Goal: Task Accomplishment & Management: Complete application form

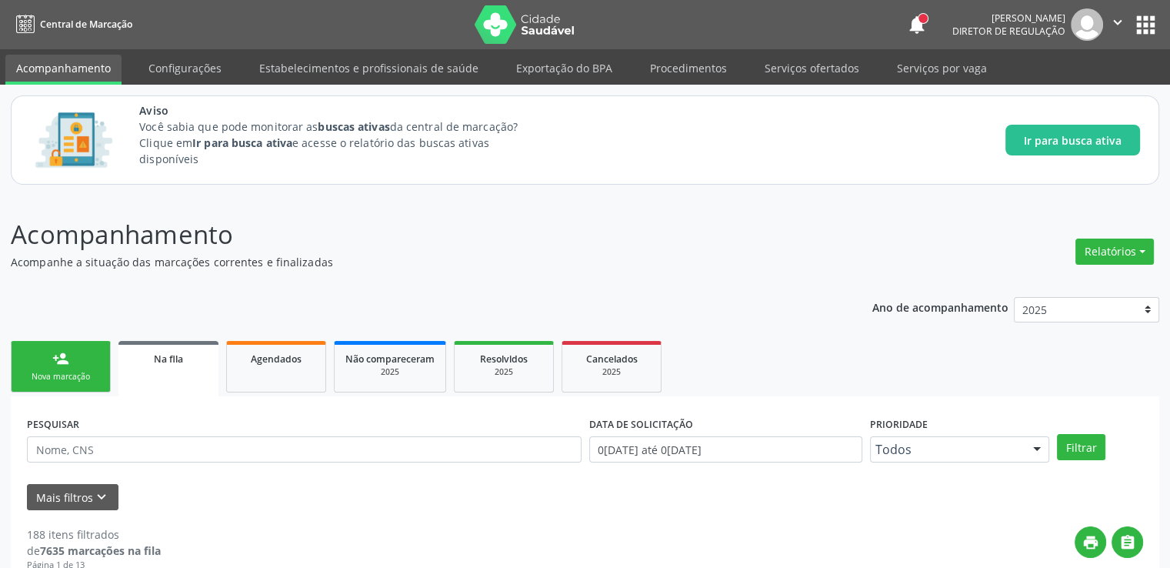
click at [896, 92] on div "Aviso Você sabia que pode monitorar as buscas ativas da central de marcação? Cl…" at bounding box center [585, 140] width 1170 height 111
click at [902, 81] on link "Serviços por vaga" at bounding box center [942, 68] width 112 height 27
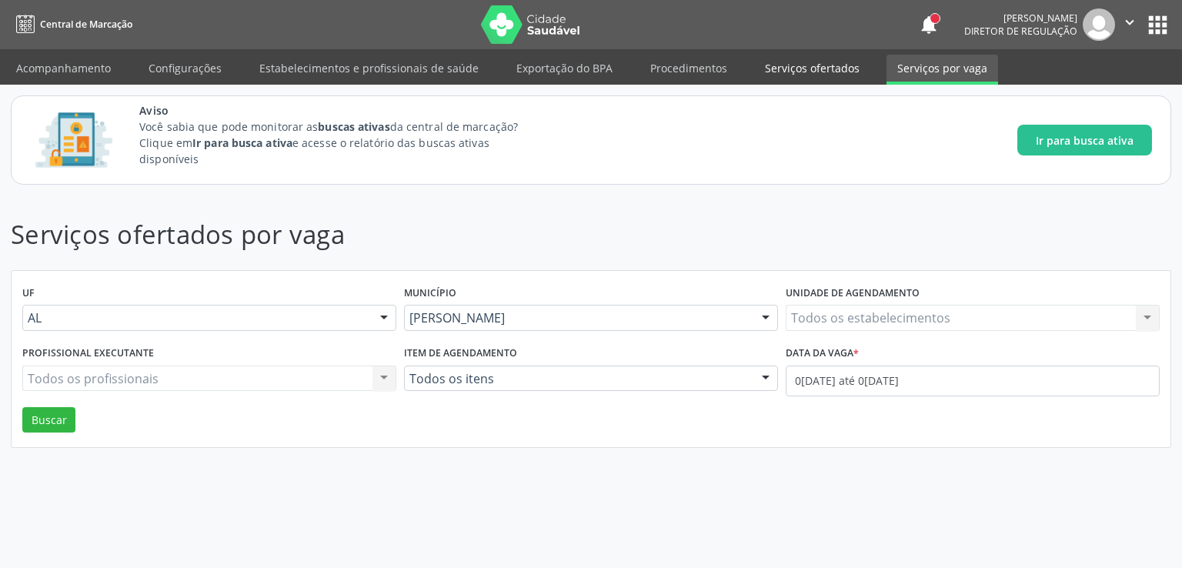
click at [791, 70] on link "Serviços ofertados" at bounding box center [812, 68] width 116 height 27
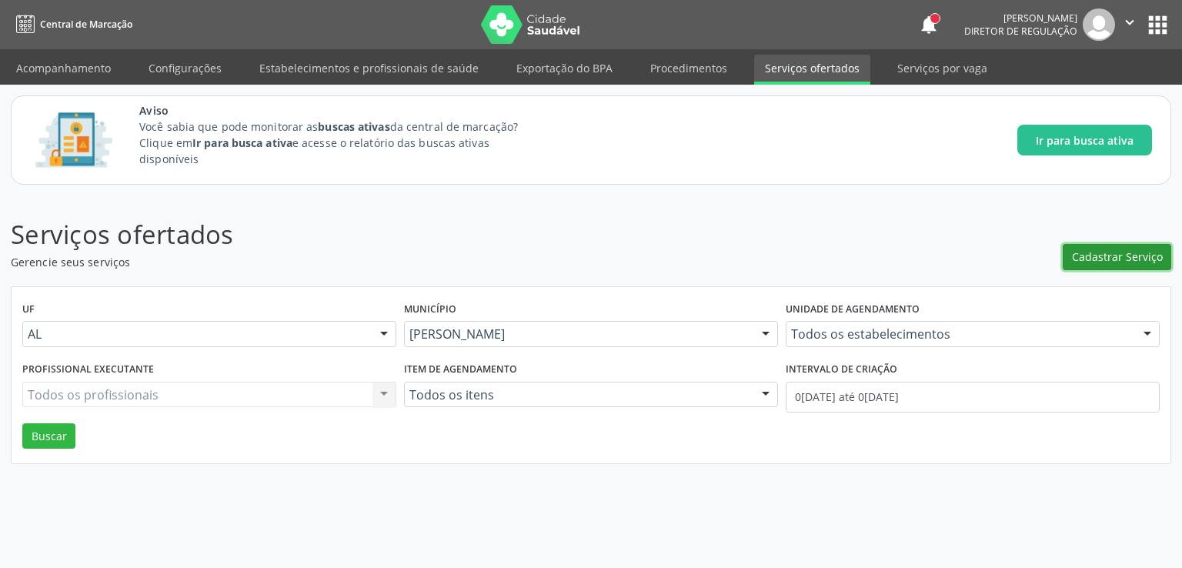
click at [1088, 250] on span "Cadastrar Serviço" at bounding box center [1117, 257] width 91 height 16
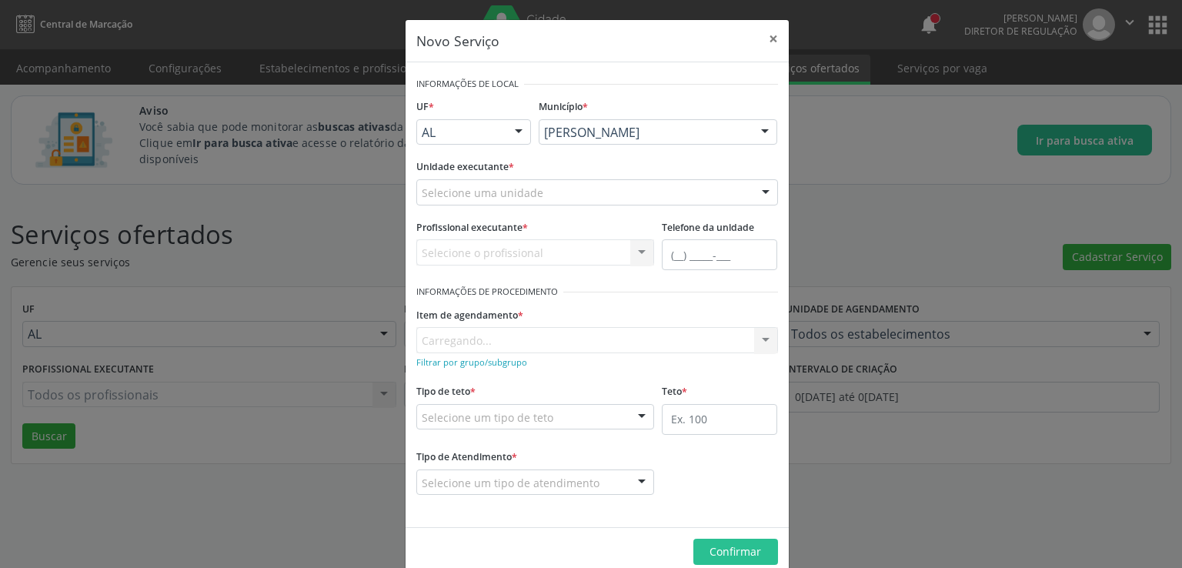
click at [540, 193] on div "Selecione uma unidade" at bounding box center [597, 192] width 362 height 26
type input "estac"
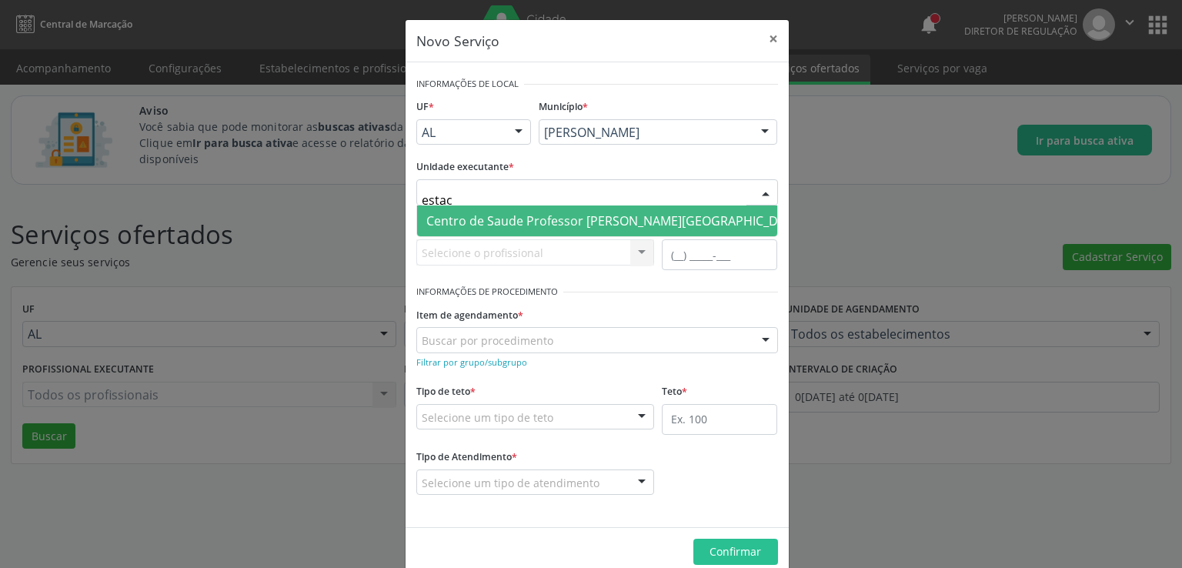
click at [548, 222] on span "Centro de Saude Professor [PERSON_NAME][GEOGRAPHIC_DATA]" at bounding box center [615, 220] width 378 height 17
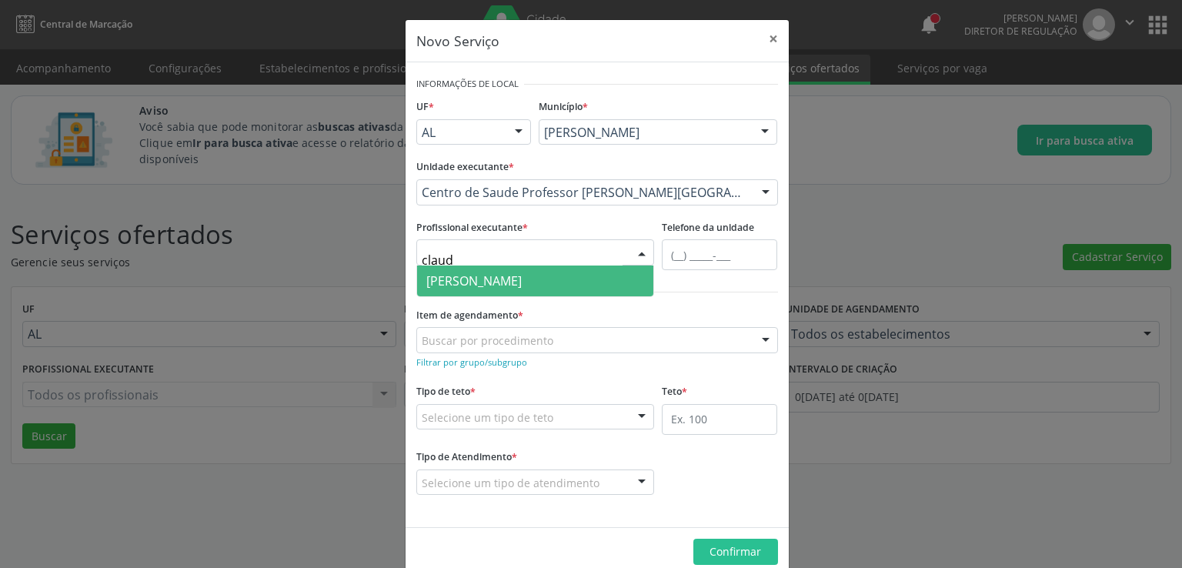
type input "claudi"
click at [522, 283] on span "[PERSON_NAME]" at bounding box center [473, 280] width 95 height 17
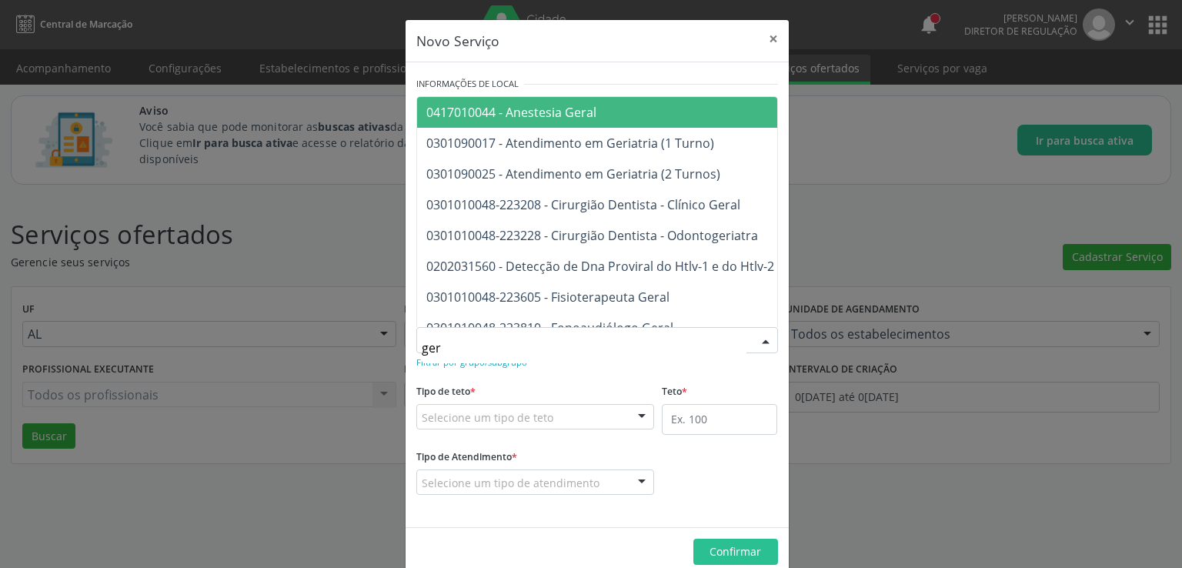
type input "geri"
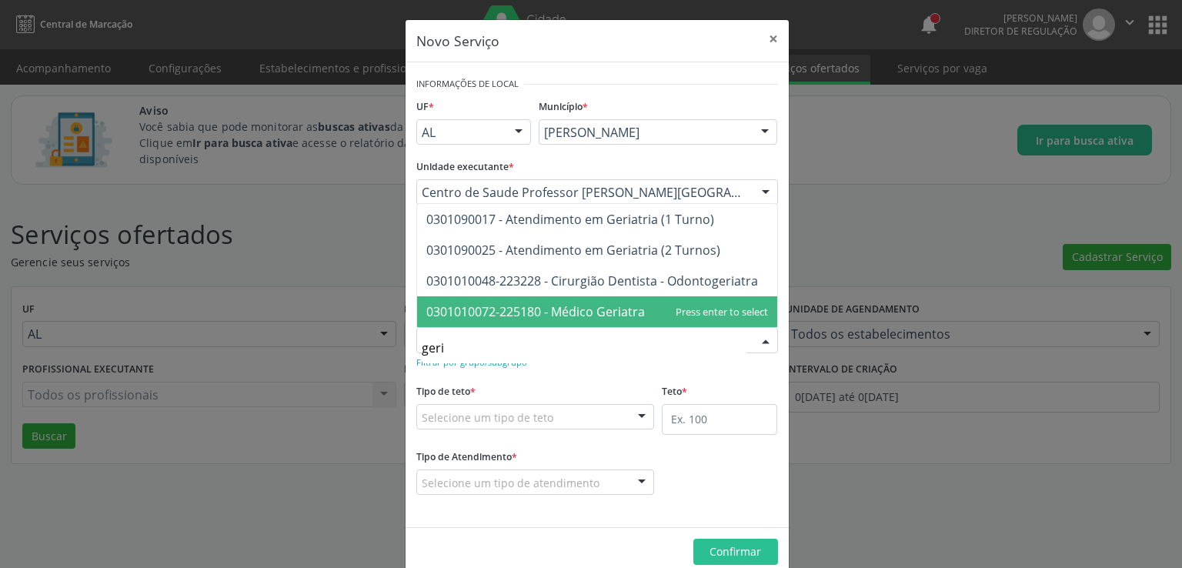
click at [606, 315] on span "0301010072-225180 - Médico Geriatra" at bounding box center [535, 311] width 219 height 17
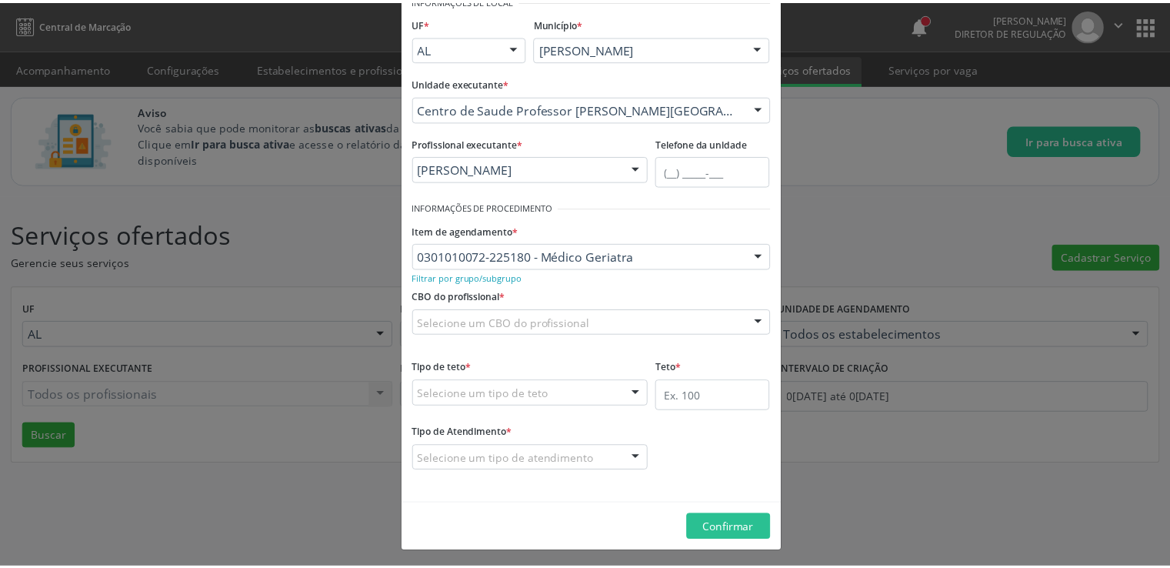
scroll to position [86, 0]
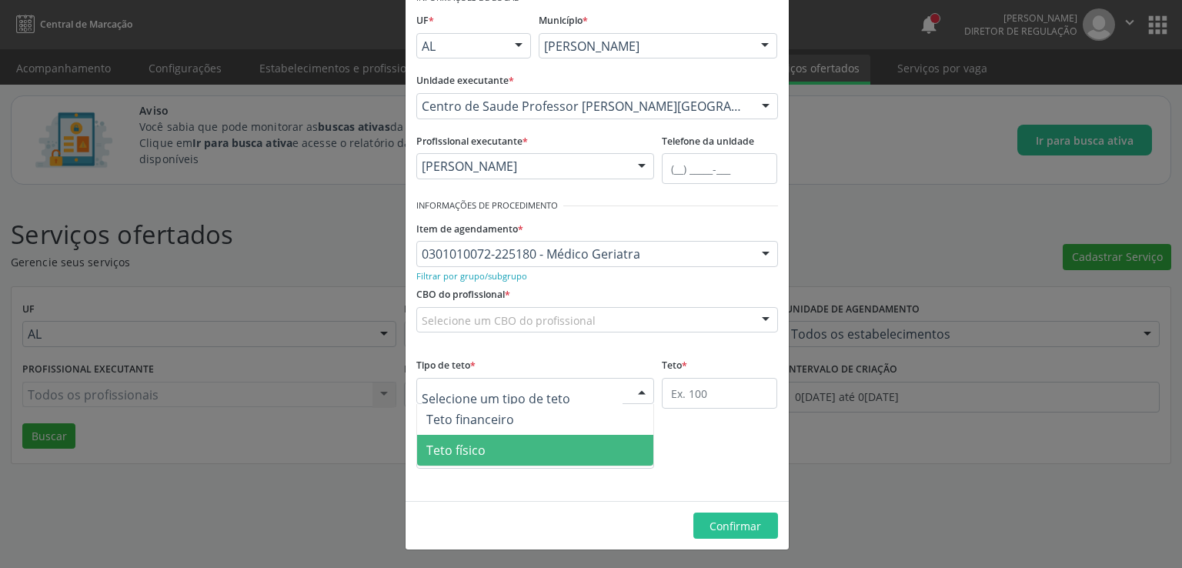
click at [471, 452] on span "Teto físico" at bounding box center [455, 450] width 59 height 17
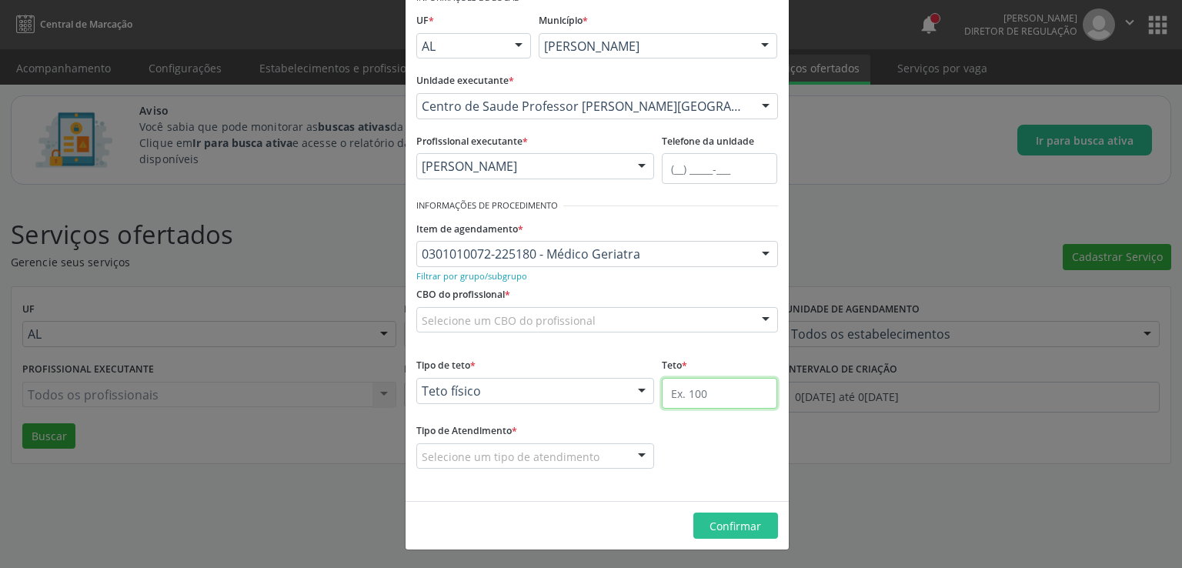
click at [696, 392] on input "text" at bounding box center [719, 393] width 115 height 31
type input "1"
type input "21"
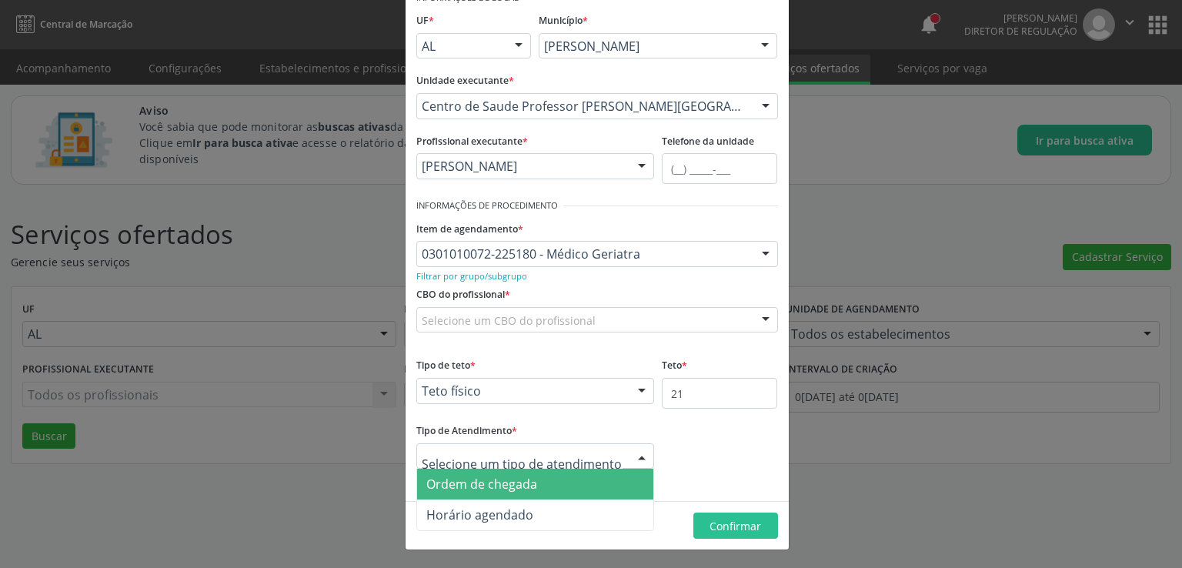
click at [471, 488] on span "Ordem de chegada" at bounding box center [481, 484] width 111 height 17
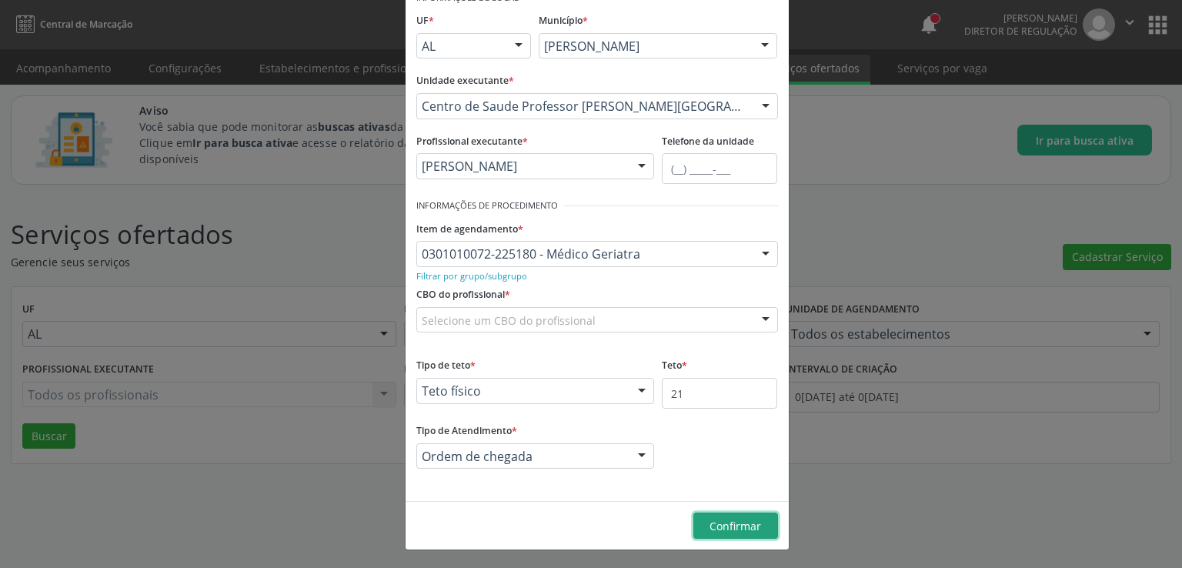
click at [726, 515] on button "Confirmar" at bounding box center [735, 525] width 85 height 26
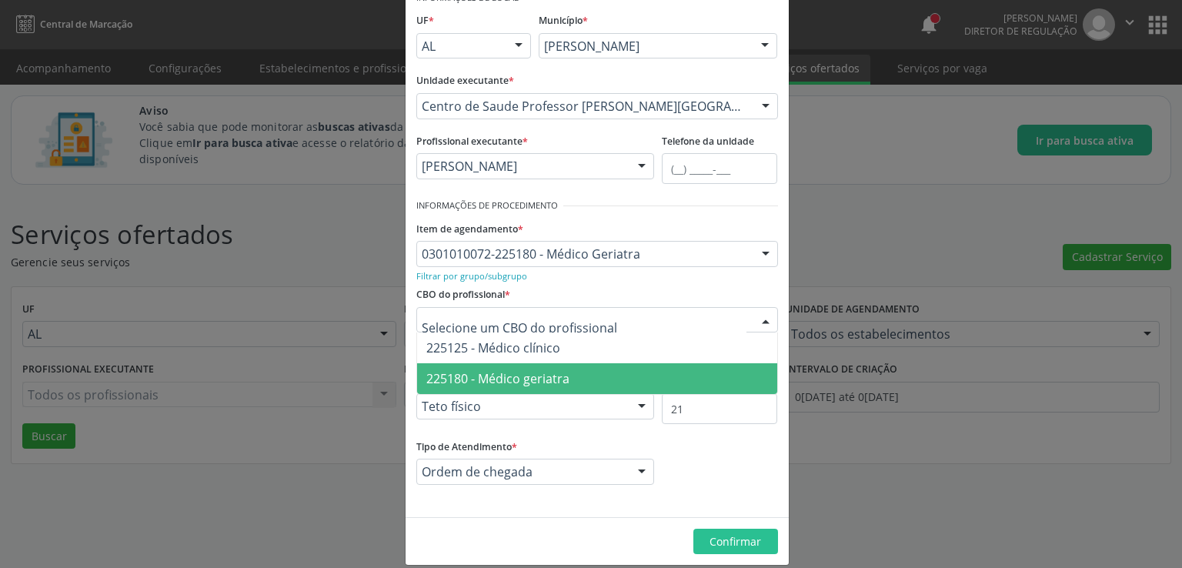
click at [517, 372] on span "225180 - Médico geriatra" at bounding box center [497, 378] width 143 height 17
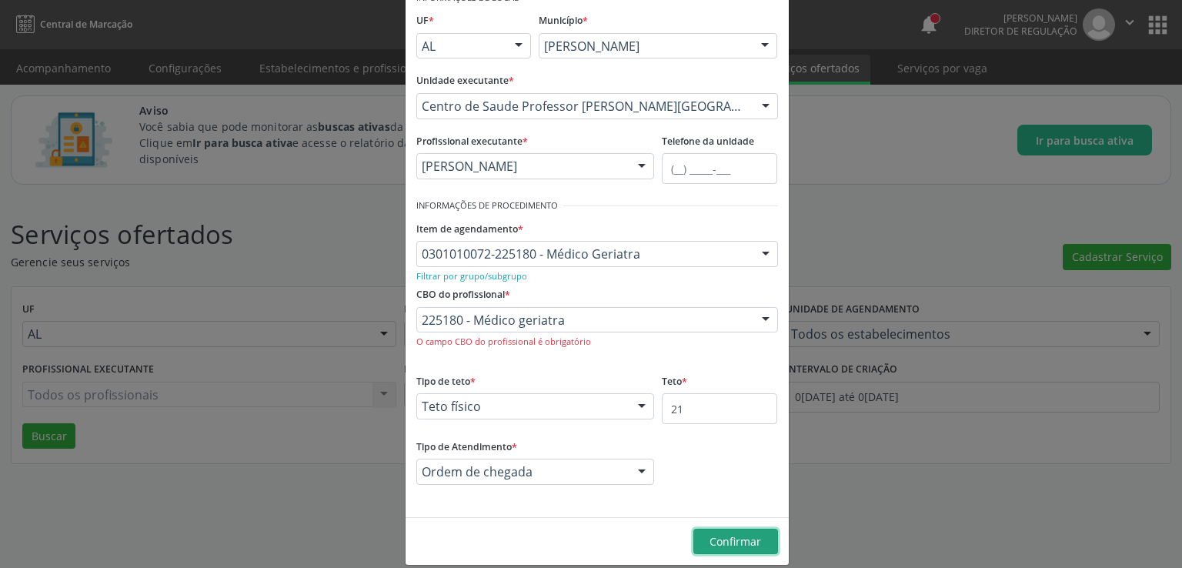
click at [711, 537] on span "Confirmar" at bounding box center [735, 541] width 52 height 15
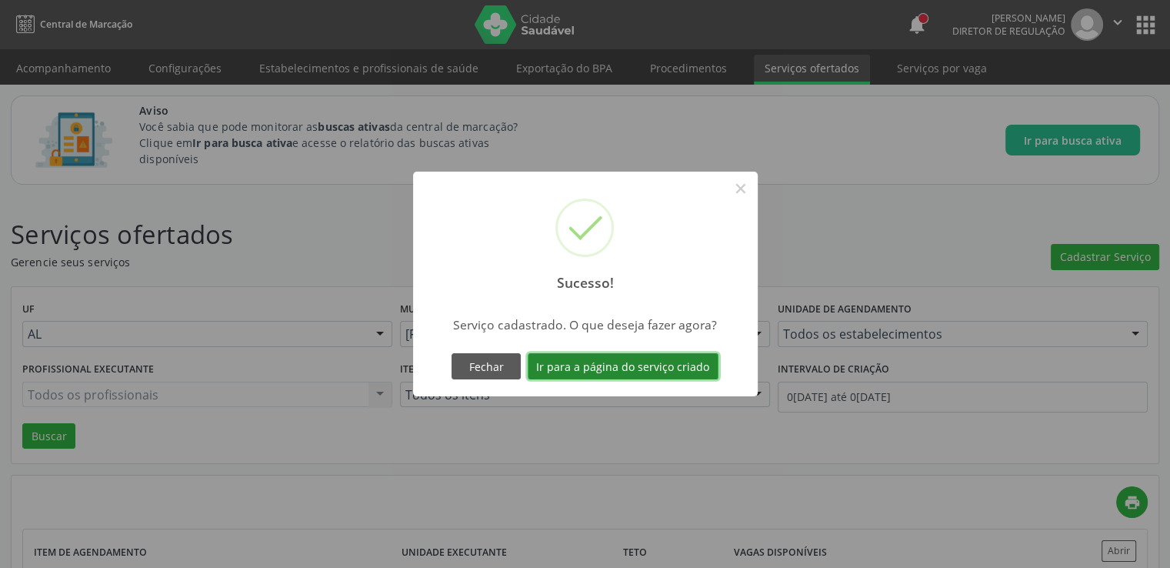
click at [578, 370] on button "Ir para a página do serviço criado" at bounding box center [623, 366] width 191 height 26
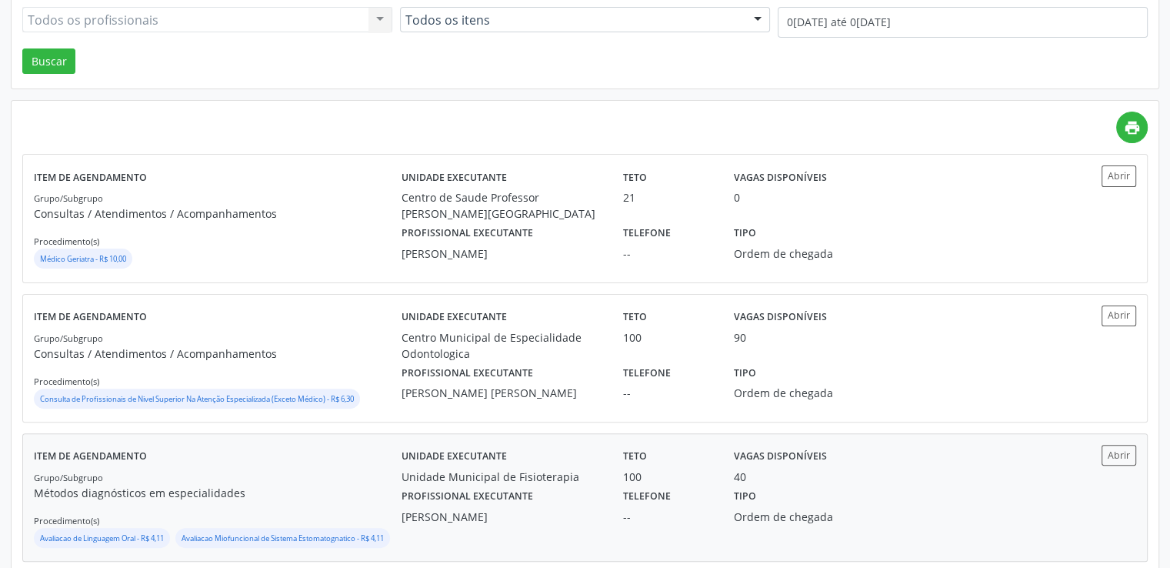
scroll to position [385, 0]
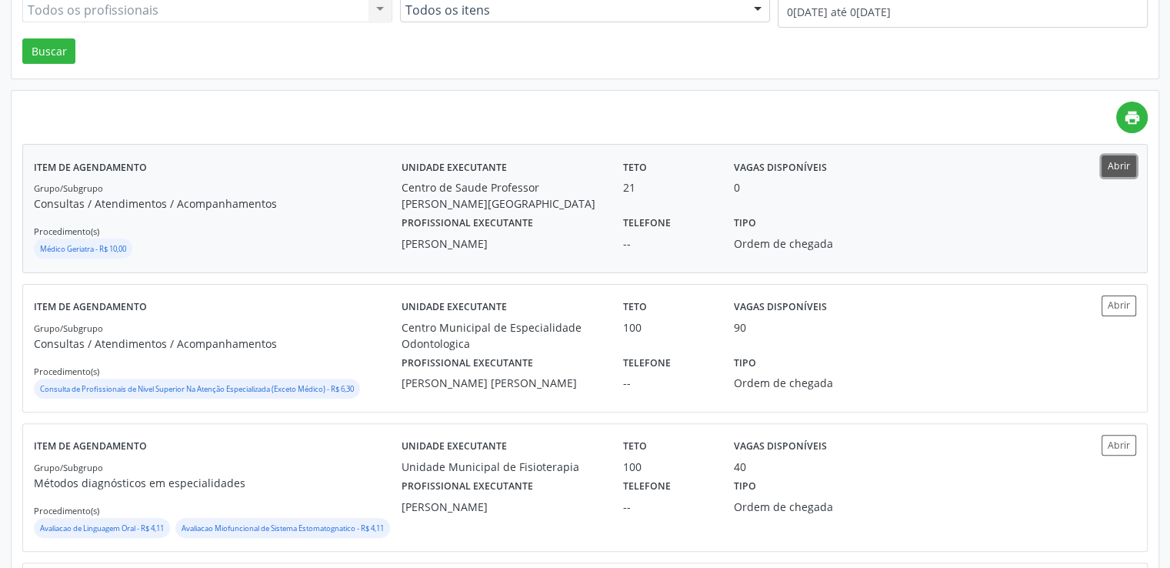
click at [1122, 164] on button "Abrir" at bounding box center [1119, 165] width 35 height 21
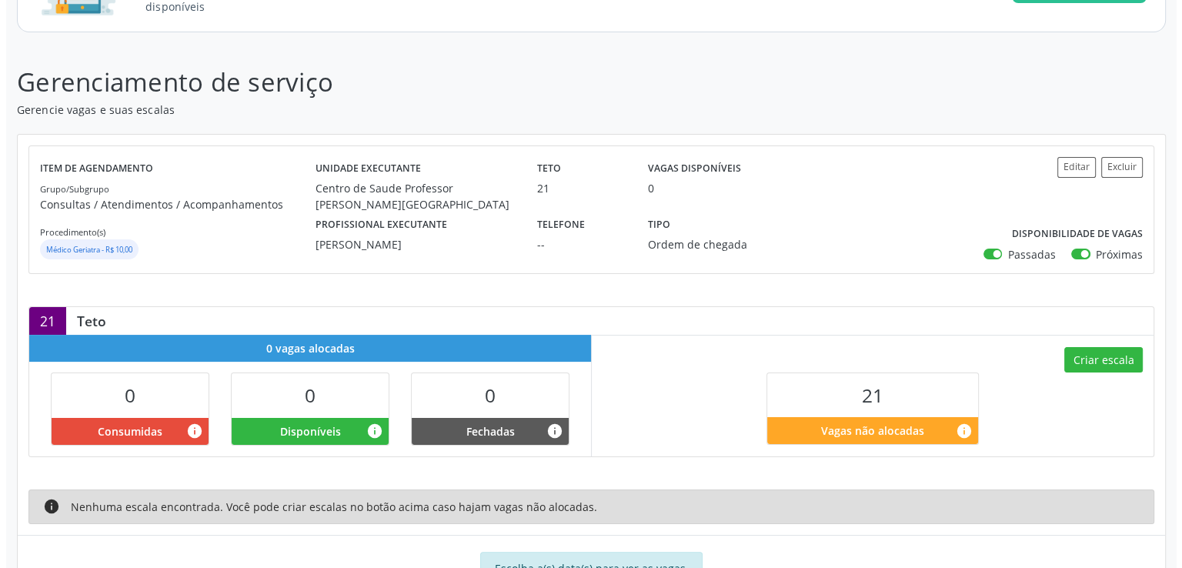
scroll to position [243, 0]
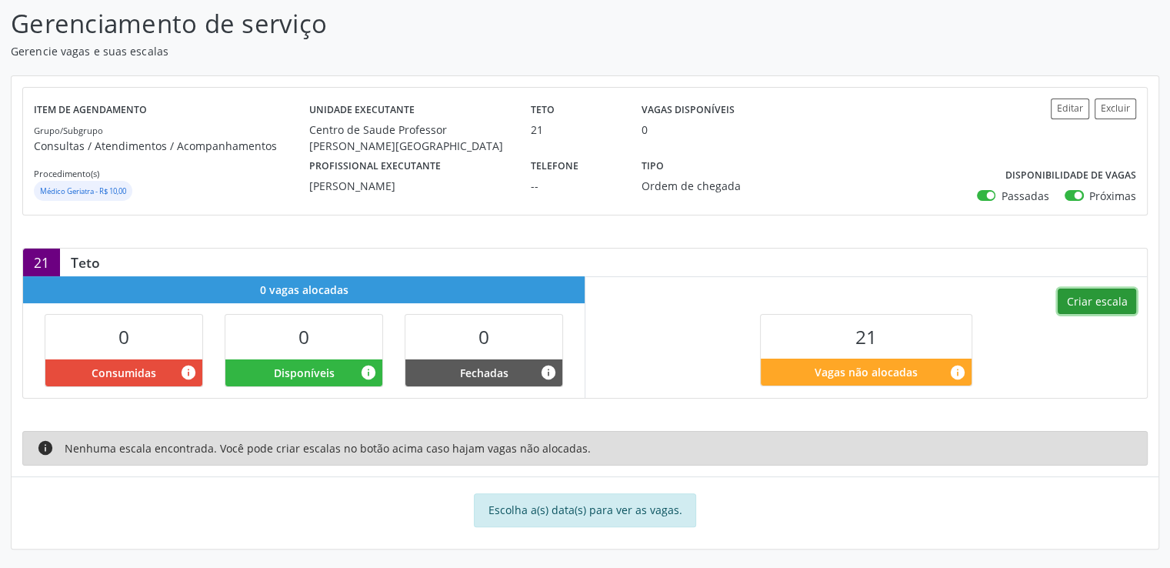
click at [1096, 297] on button "Criar escala" at bounding box center [1097, 302] width 78 height 26
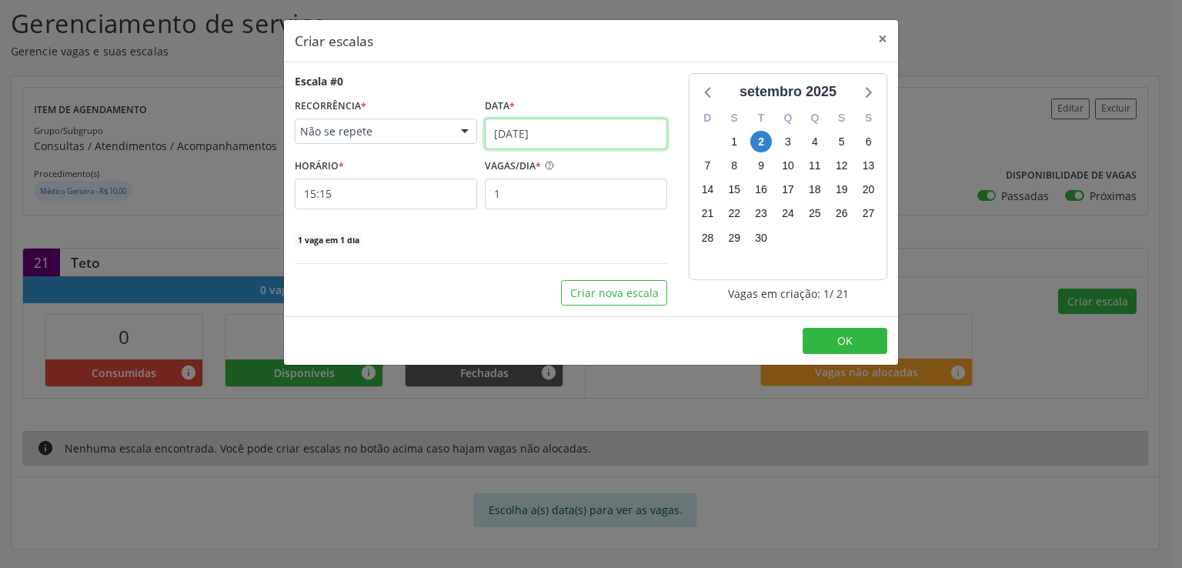
click at [528, 133] on input "[DATE]" at bounding box center [576, 133] width 182 height 31
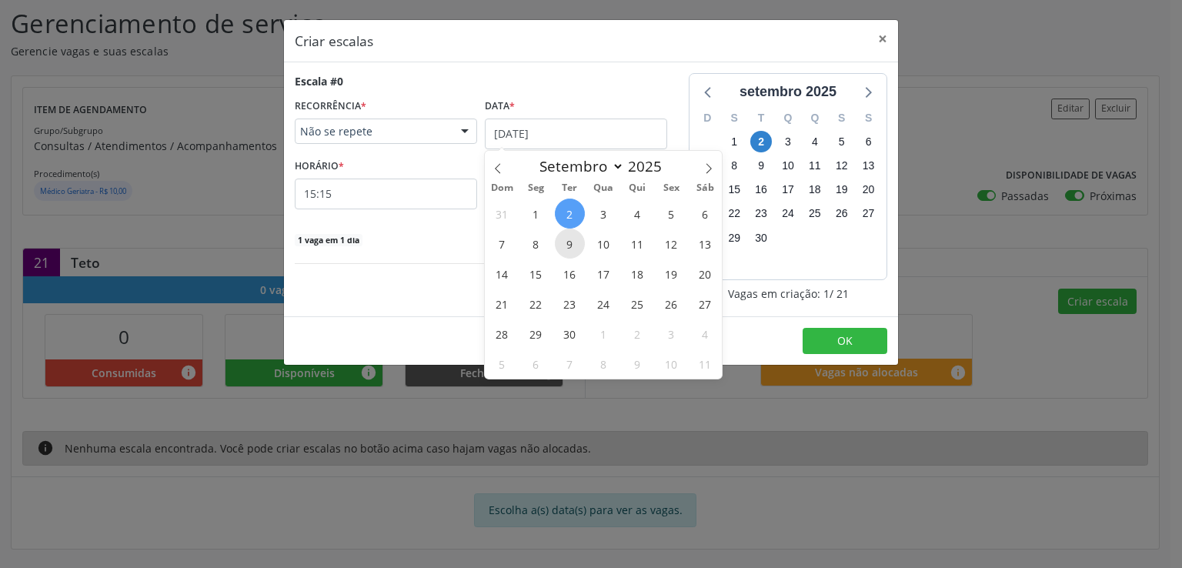
click at [568, 241] on span "9" at bounding box center [570, 244] width 30 height 30
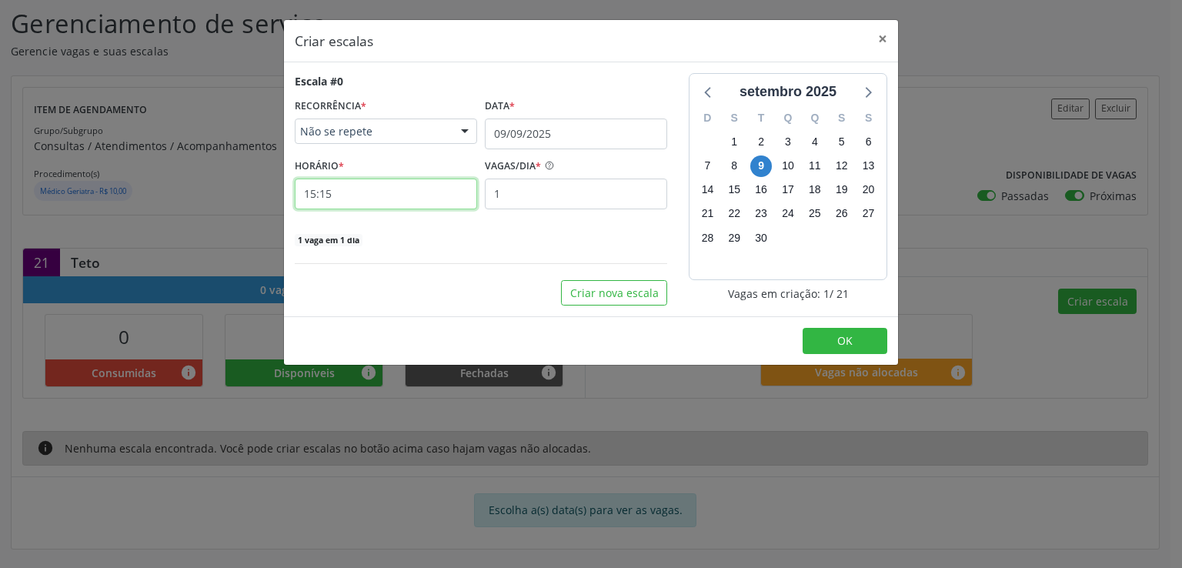
click at [394, 196] on input "15:15" at bounding box center [386, 194] width 182 height 31
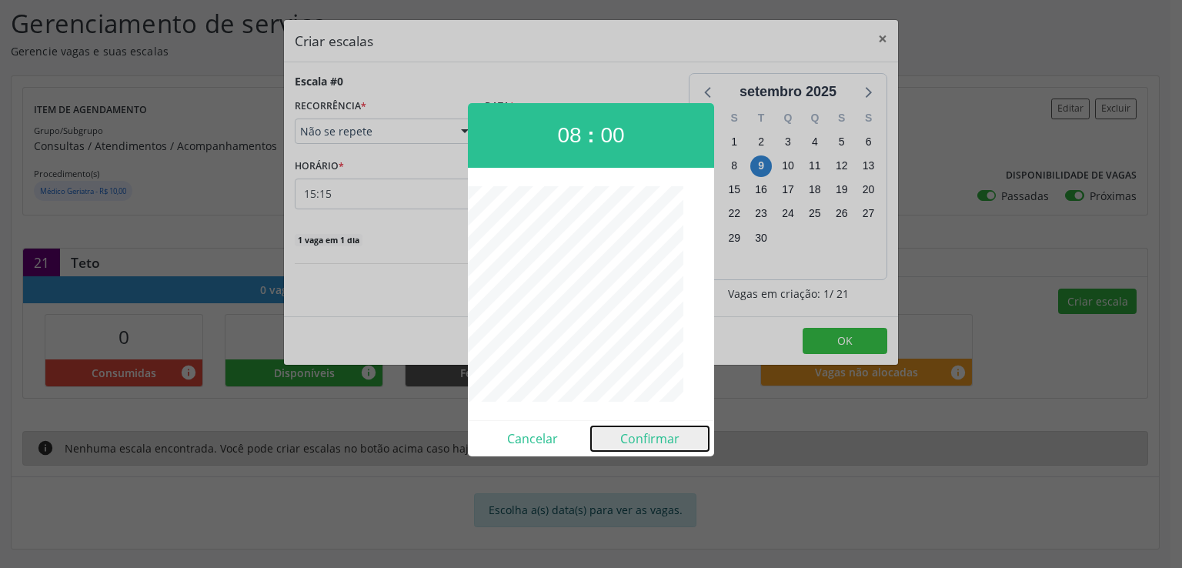
click at [660, 439] on button "Confirmar" at bounding box center [650, 438] width 118 height 25
type input "08:00"
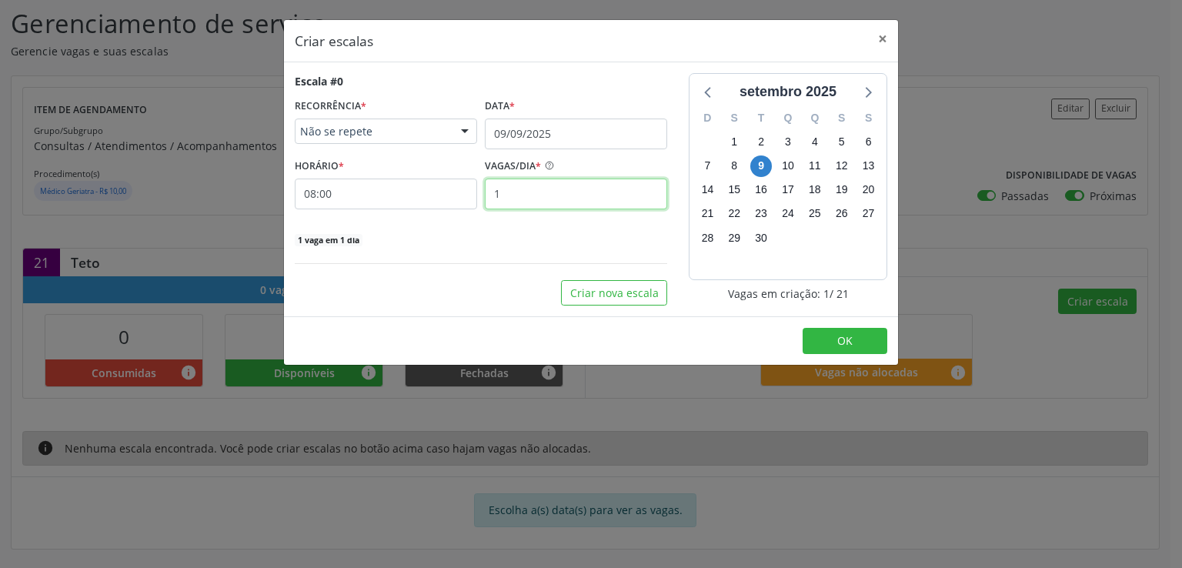
click at [529, 195] on input "1" at bounding box center [576, 194] width 182 height 31
type input "7"
click at [471, 242] on div "7 vagas em 1 dia" at bounding box center [481, 239] width 372 height 16
click at [636, 293] on button "Criar nova escala" at bounding box center [614, 293] width 106 height 26
select select "8"
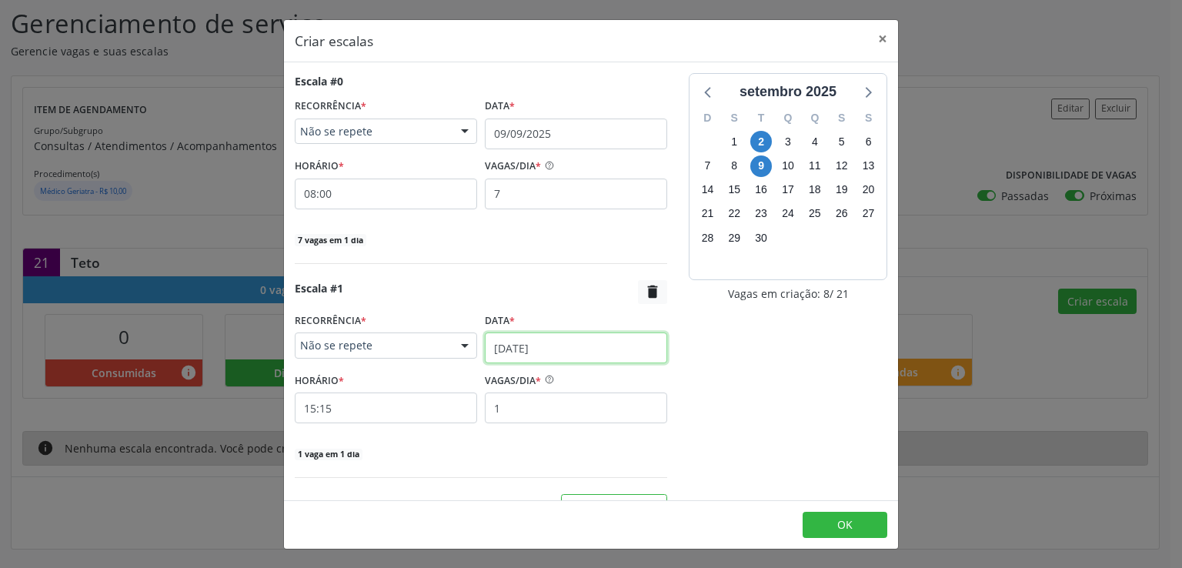
click at [519, 339] on input "02/09/2025" at bounding box center [576, 347] width 182 height 31
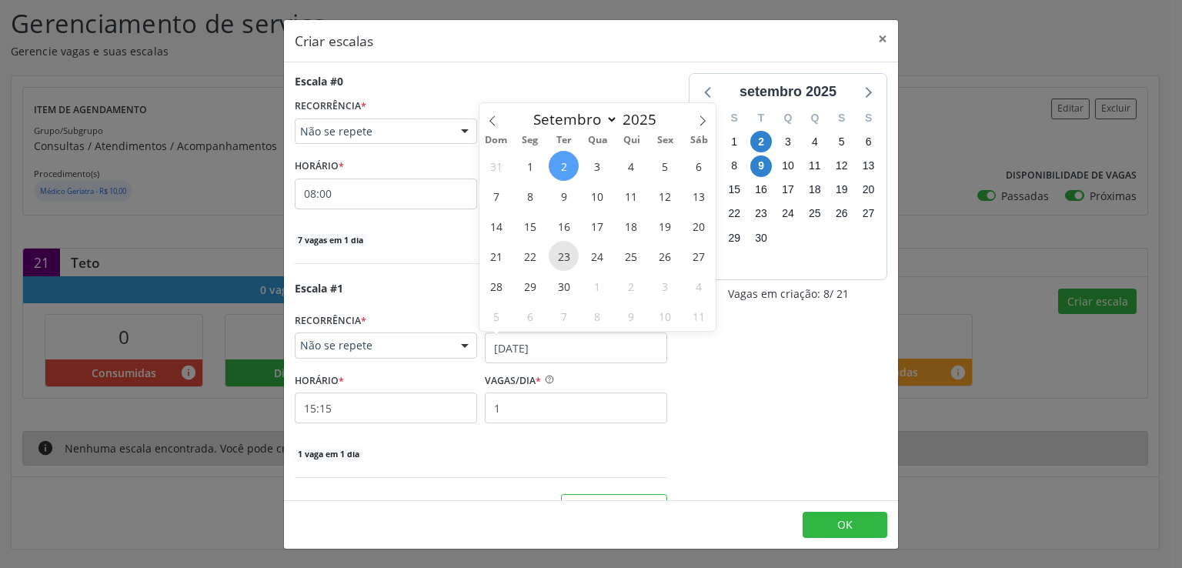
click at [570, 255] on span "23" at bounding box center [564, 256] width 30 height 30
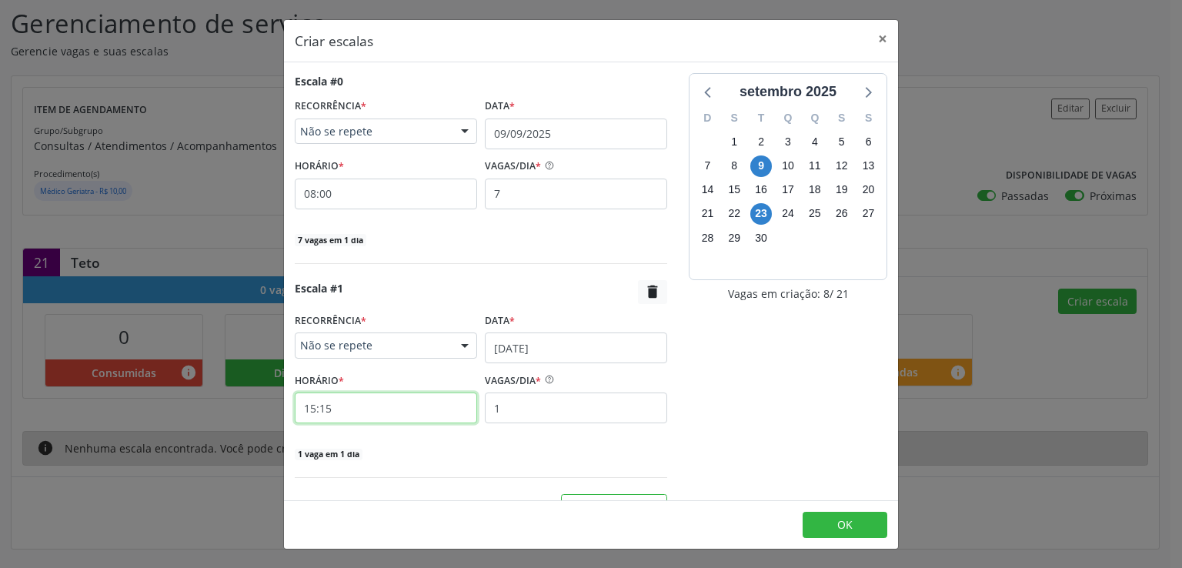
click at [375, 413] on input "15:15" at bounding box center [386, 407] width 182 height 31
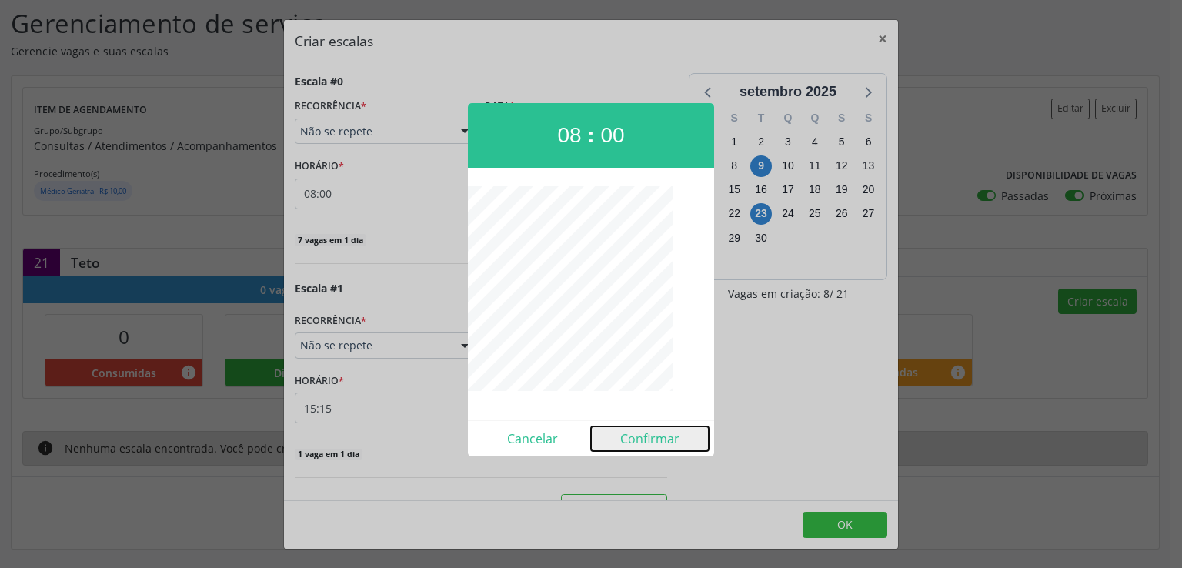
click at [662, 435] on button "Confirmar" at bounding box center [650, 438] width 118 height 25
type input "08:00"
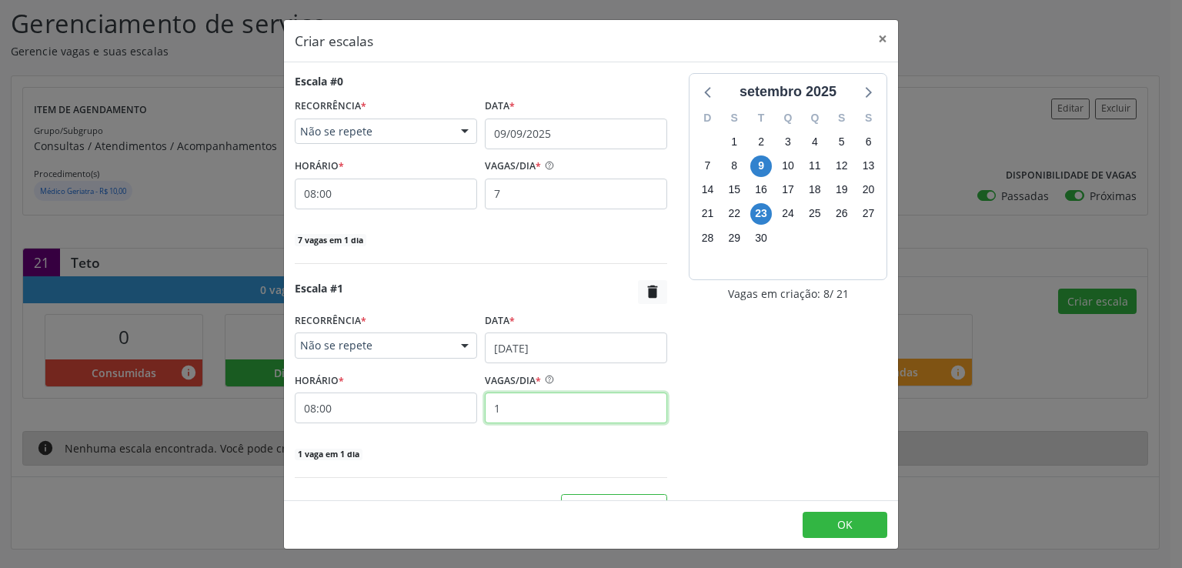
click at [529, 407] on input "1" at bounding box center [576, 407] width 182 height 31
type input "7"
click at [552, 429] on div "Escala #1  RECORRÊNCIA * Não se repete Não se repete Diário/Semanal Mensal Nen…" at bounding box center [481, 371] width 372 height 182
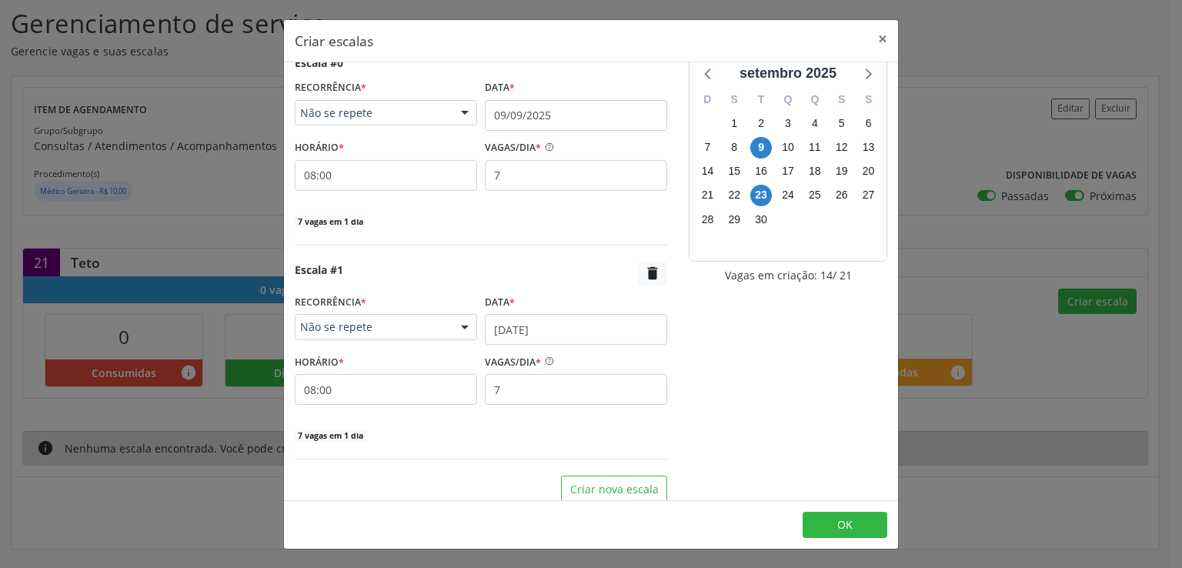
scroll to position [28, 0]
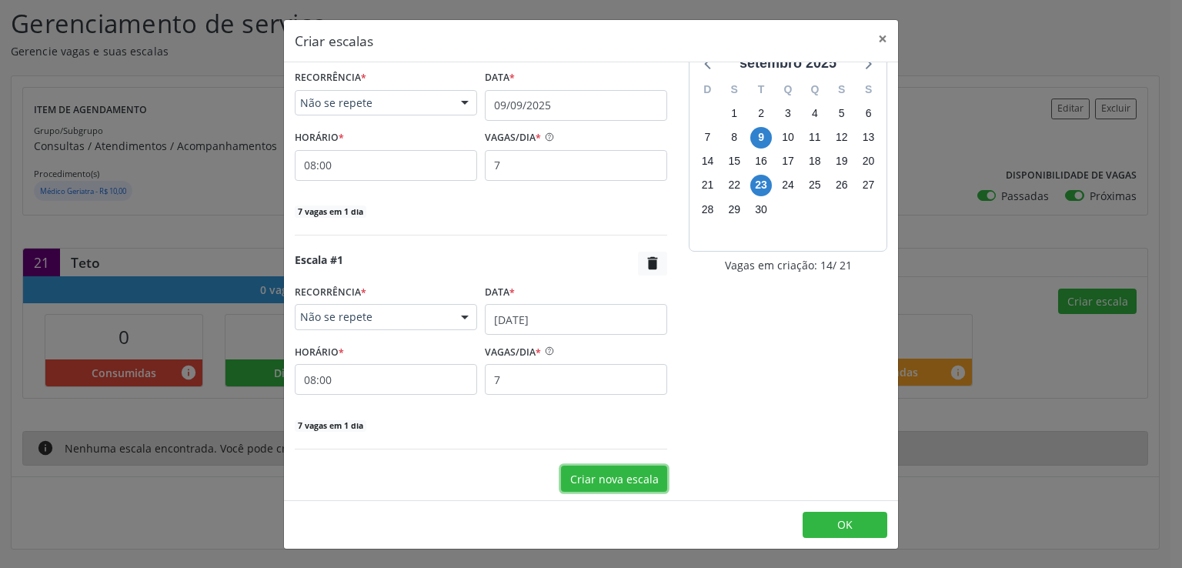
click at [596, 479] on button "Criar nova escala" at bounding box center [614, 479] width 106 height 26
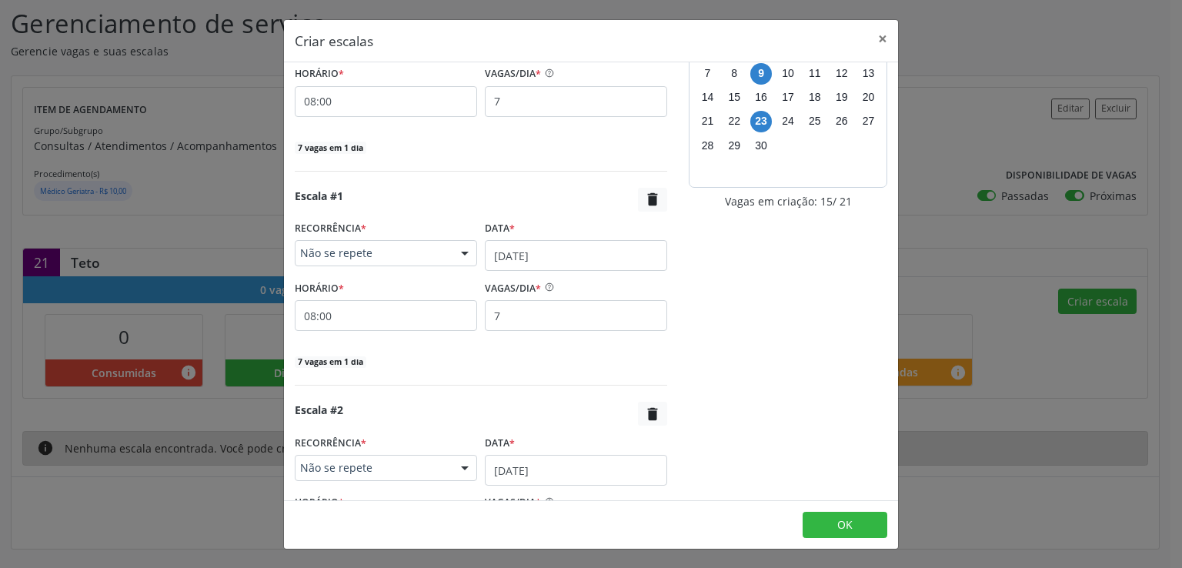
scroll to position [242, 0]
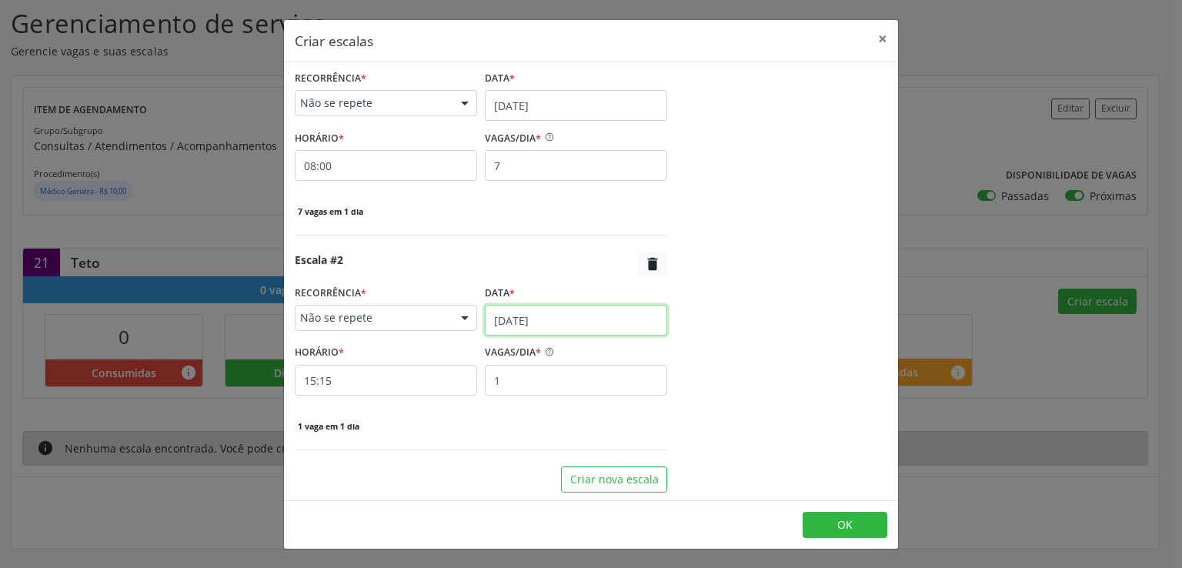
click at [493, 315] on input "02/09/2025" at bounding box center [576, 320] width 182 height 31
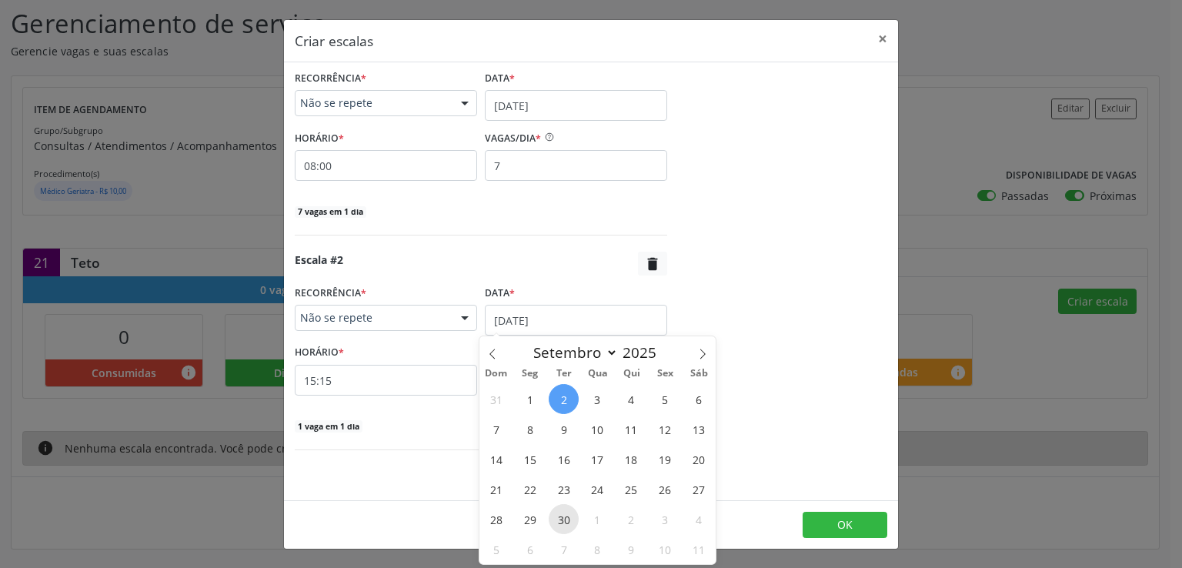
click at [564, 519] on span "30" at bounding box center [564, 519] width 30 height 30
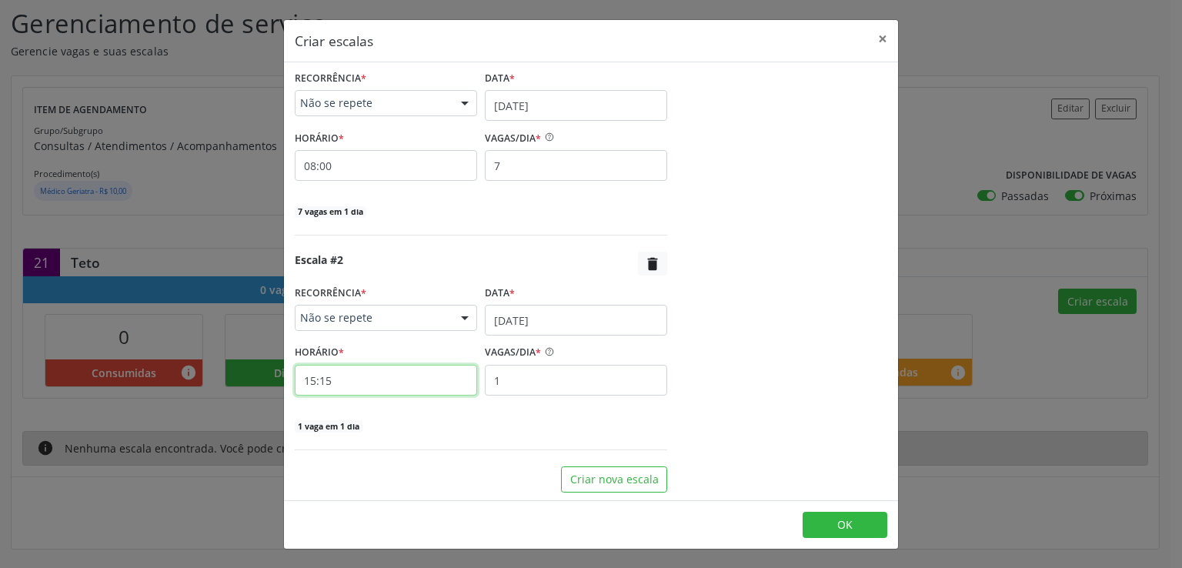
click at [348, 388] on input "15:15" at bounding box center [386, 380] width 182 height 31
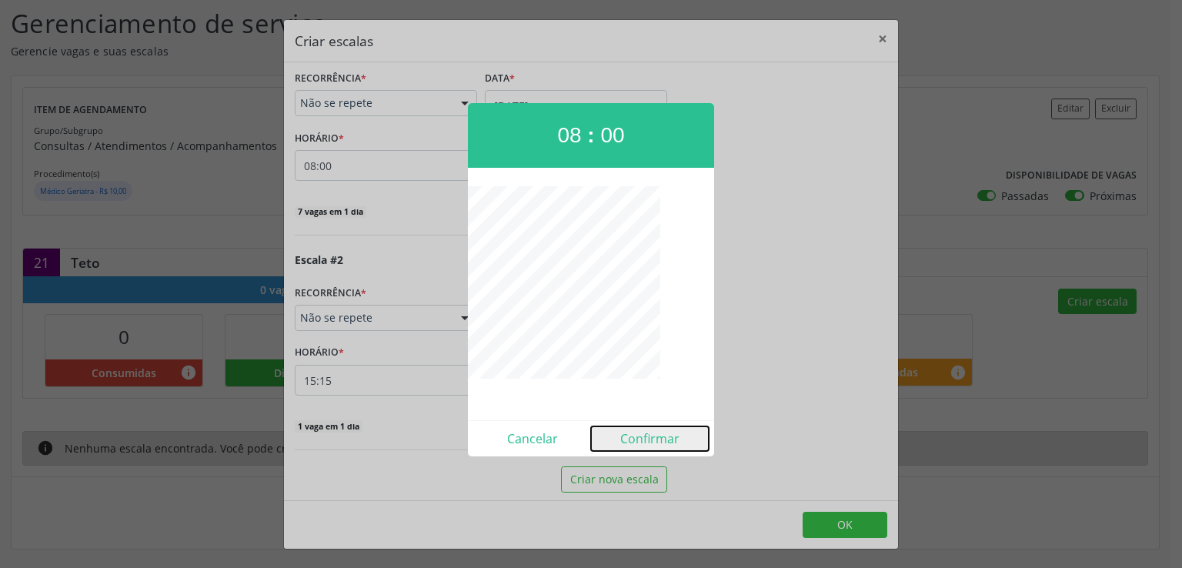
click at [641, 438] on button "Confirmar" at bounding box center [650, 438] width 118 height 25
type input "08:00"
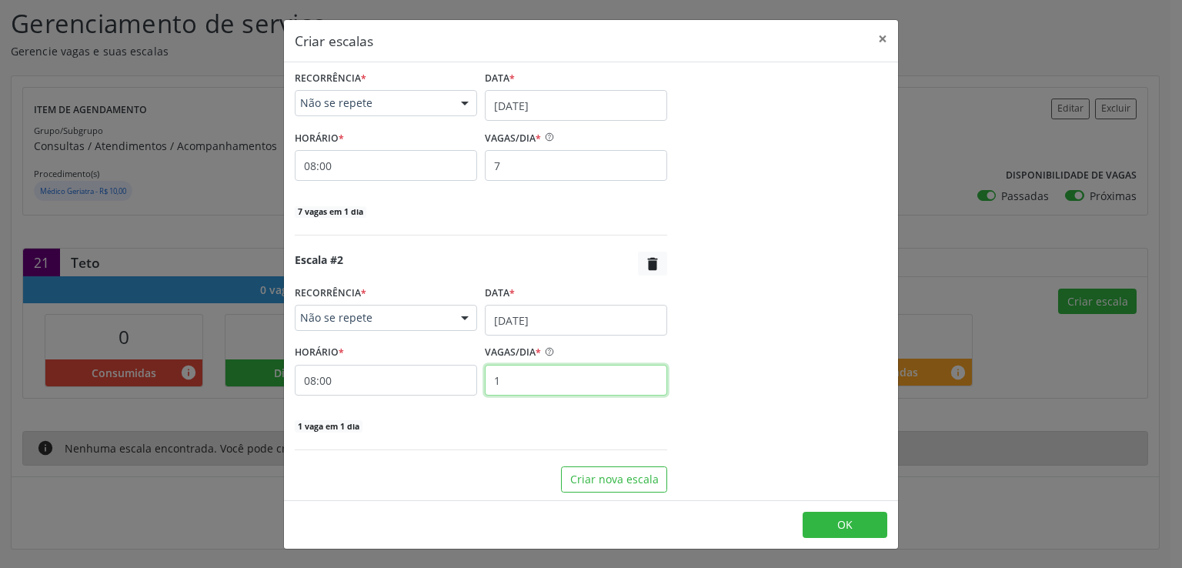
click at [572, 388] on input "1" at bounding box center [576, 380] width 182 height 31
type input "7"
click at [516, 417] on div "7 vagas em 1 dia" at bounding box center [481, 425] width 372 height 16
click at [829, 522] on button "OK" at bounding box center [845, 525] width 85 height 26
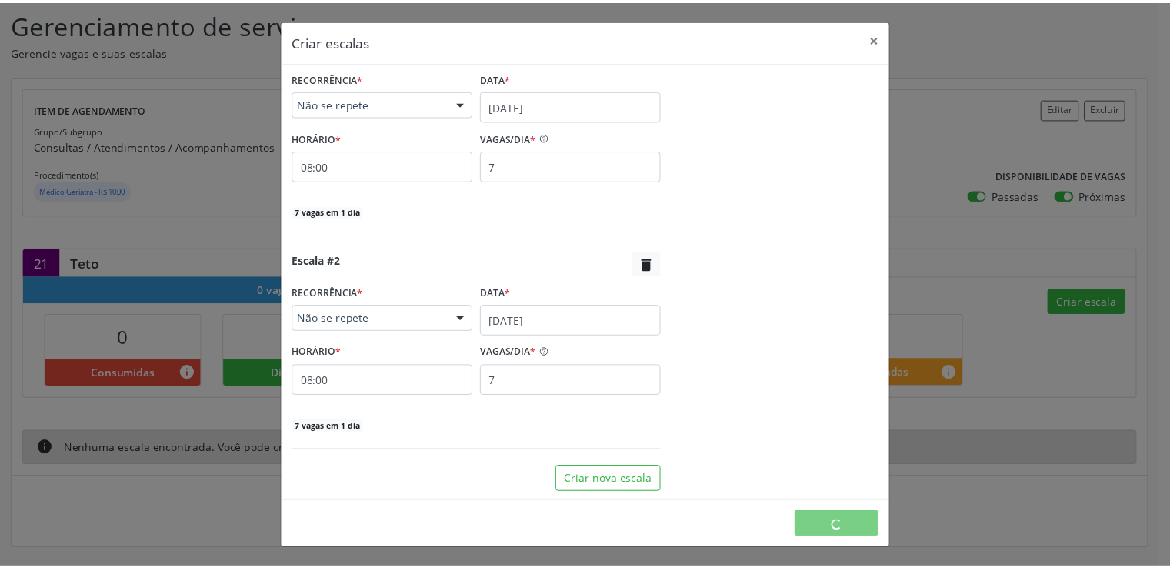
scroll to position [0, 0]
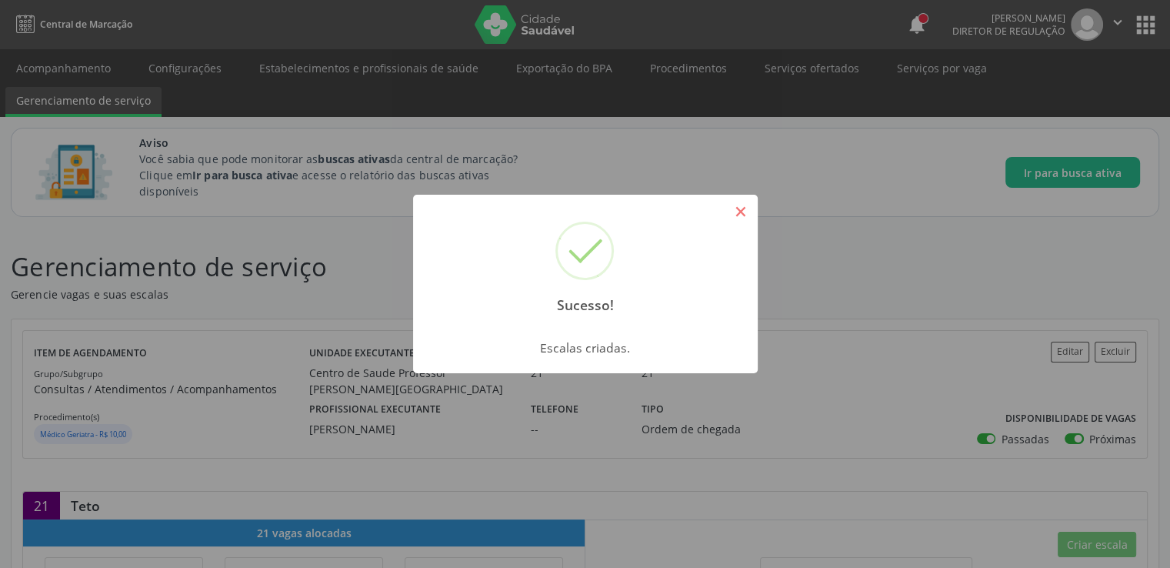
click at [740, 202] on button "×" at bounding box center [741, 212] width 26 height 26
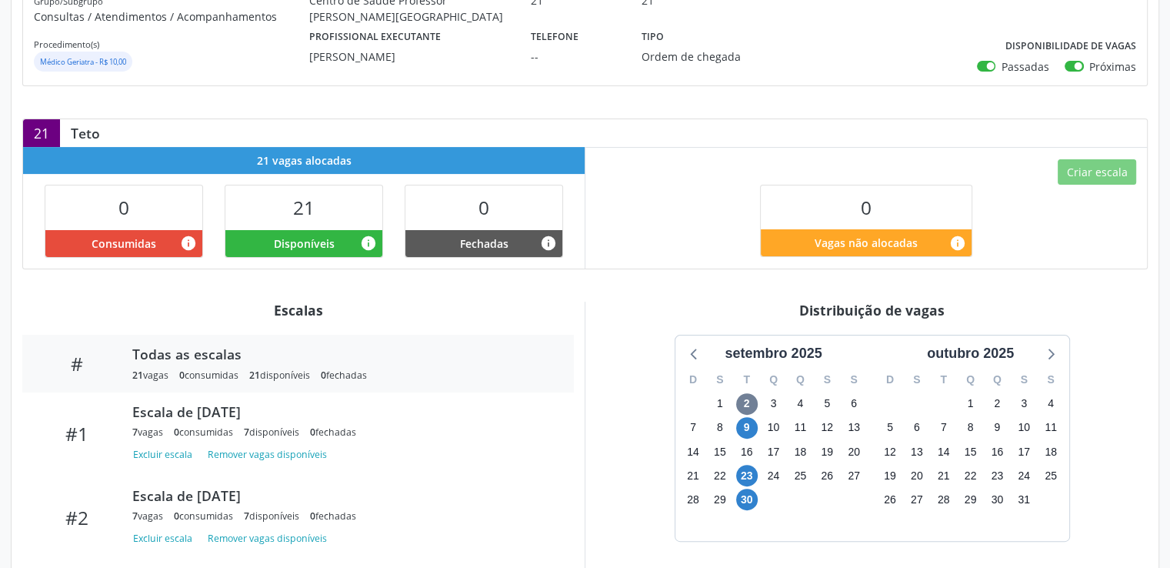
scroll to position [83, 0]
